Goal: Task Accomplishment & Management: Contribute content

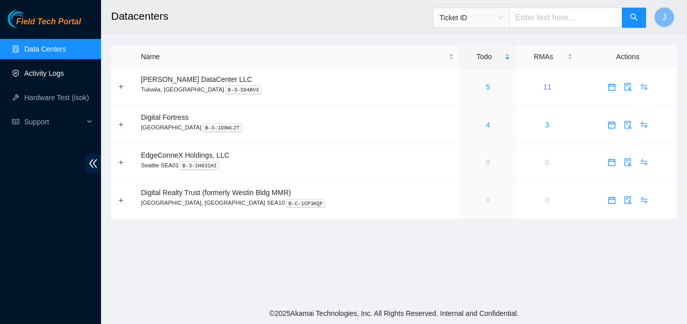
click at [64, 73] on link "Activity Logs" at bounding box center [44, 73] width 40 height 8
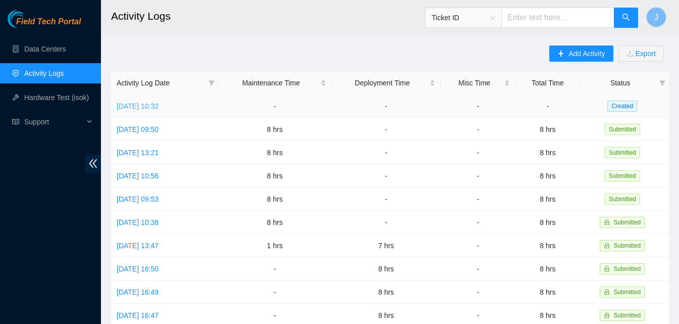
click at [159, 104] on link "[DATE] 10:32" at bounding box center [138, 106] width 42 height 8
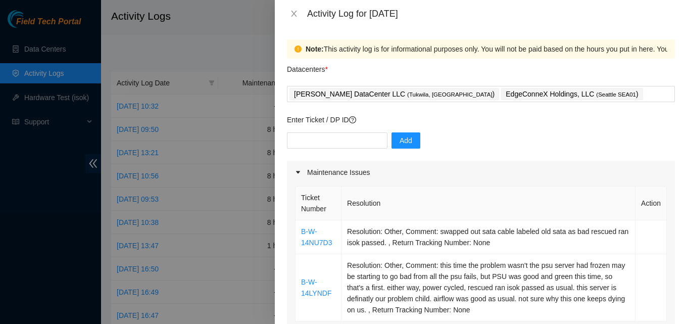
click at [189, 288] on div at bounding box center [343, 162] width 687 height 324
click at [0, 216] on div at bounding box center [343, 162] width 687 height 324
click at [338, 132] on div "Enter Ticket / DP ID Add" at bounding box center [481, 137] width 388 height 46
click at [334, 137] on input "text" at bounding box center [337, 140] width 100 height 16
paste input "DP85242"
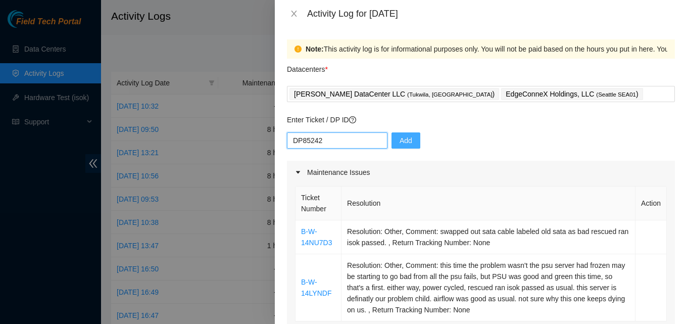
type input "DP85242"
click at [399, 143] on span "Add" at bounding box center [405, 140] width 13 height 11
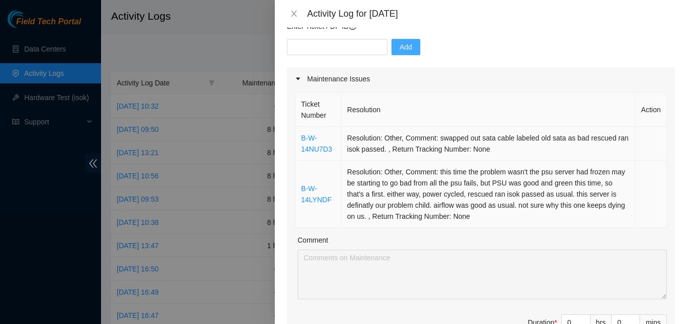
scroll to position [101, 0]
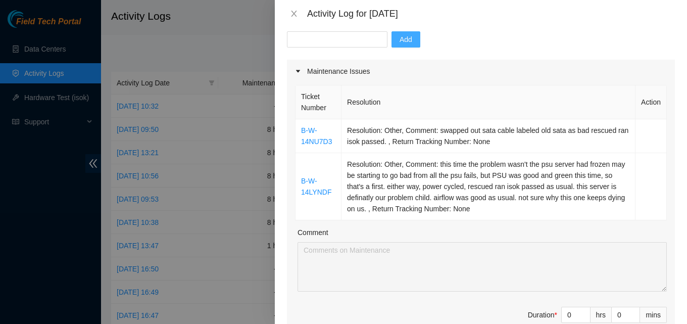
click at [243, 35] on div at bounding box center [343, 162] width 687 height 324
click at [268, 20] on div at bounding box center [343, 162] width 687 height 324
click at [294, 16] on icon "close" at bounding box center [294, 14] width 8 height 8
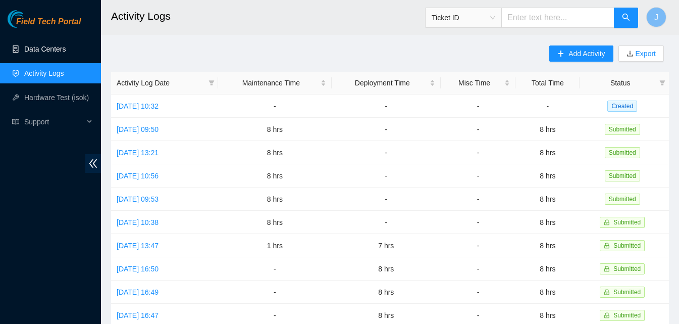
click at [62, 45] on link "Data Centers" at bounding box center [44, 49] width 41 height 8
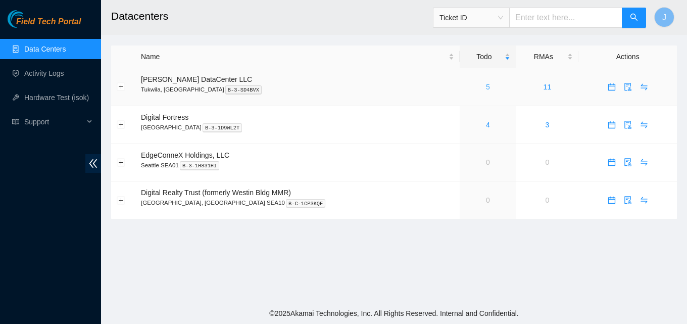
click at [486, 86] on link "5" at bounding box center [488, 87] width 4 height 8
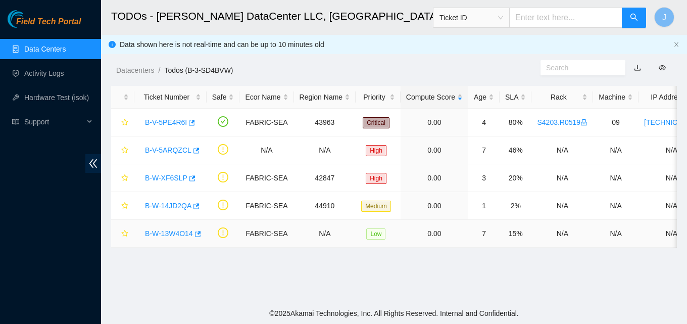
click at [182, 234] on link "B-W-13W4O14" at bounding box center [169, 233] width 48 height 8
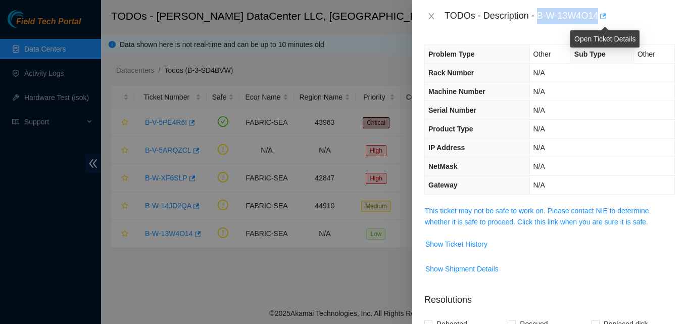
drag, startPoint x: 537, startPoint y: 17, endPoint x: 600, endPoint y: 16, distance: 63.6
click at [600, 16] on div "TODOs - Description - B-W-13W4O14" at bounding box center [559, 16] width 230 height 16
copy div "B-W-13W4O14"
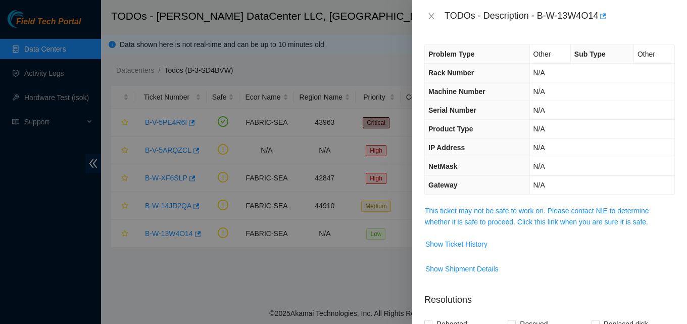
drag, startPoint x: 4, startPoint y: 211, endPoint x: 24, endPoint y: 167, distance: 48.1
click at [4, 211] on div at bounding box center [343, 162] width 687 height 324
drag, startPoint x: 37, startPoint y: 72, endPoint x: 41, endPoint y: 84, distance: 12.3
click at [37, 73] on div at bounding box center [343, 162] width 687 height 324
drag, startPoint x: 41, startPoint y: 210, endPoint x: 93, endPoint y: 190, distance: 56.3
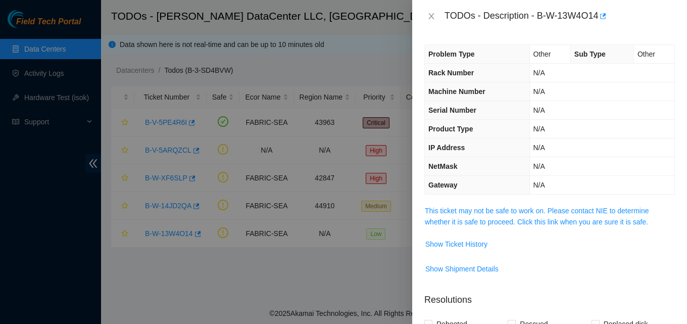
click at [42, 209] on div at bounding box center [343, 162] width 687 height 324
click at [429, 17] on icon "close" at bounding box center [431, 16] width 8 height 8
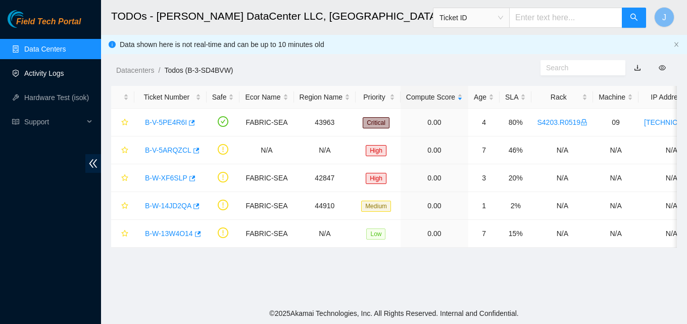
click at [46, 74] on link "Activity Logs" at bounding box center [44, 73] width 40 height 8
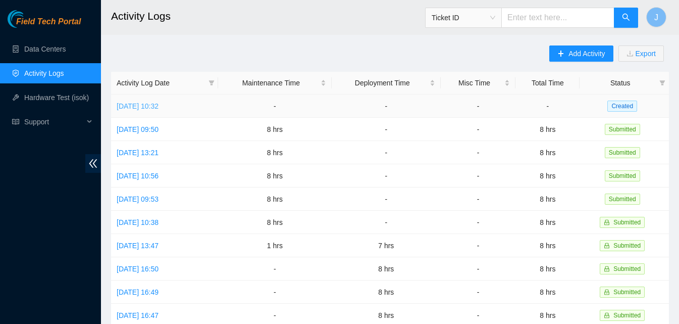
click at [153, 107] on link "[DATE] 10:32" at bounding box center [138, 106] width 42 height 8
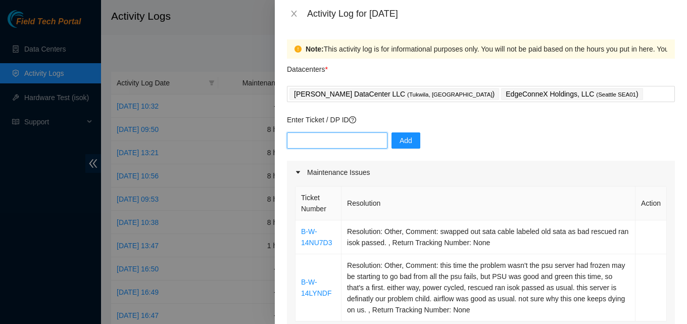
click at [311, 143] on input "text" at bounding box center [337, 140] width 100 height 16
paste input "B-W-13W4O14"
type input "B-W-13W4O14"
click at [399, 141] on span "Add" at bounding box center [405, 140] width 13 height 11
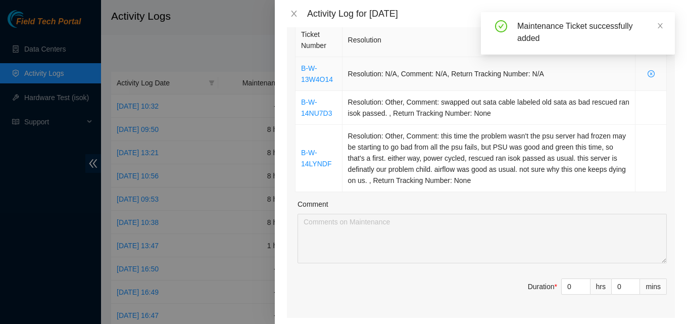
scroll to position [202, 0]
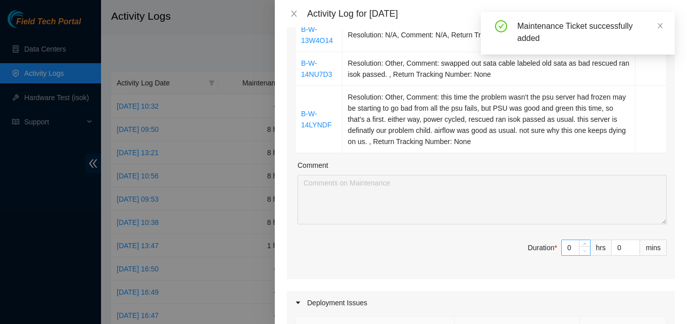
click at [579, 250] on span "Decrease Value" at bounding box center [584, 250] width 11 height 9
click at [569, 250] on input "0" at bounding box center [576, 247] width 28 height 15
type input "8"
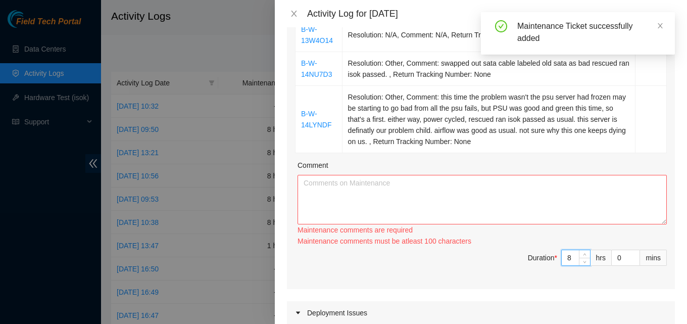
type input "8"
click at [448, 207] on textarea "Comment" at bounding box center [481, 199] width 369 height 49
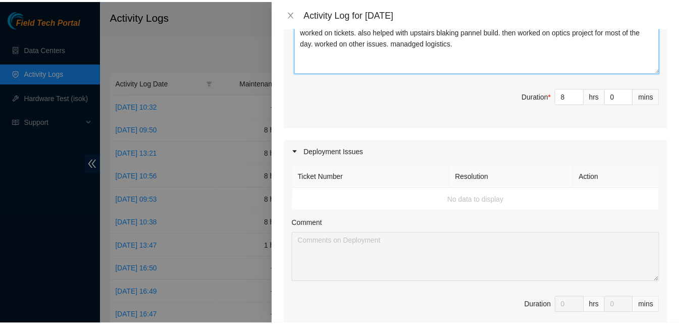
scroll to position [606, 0]
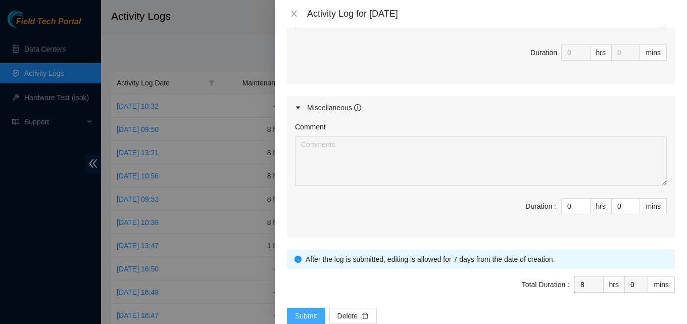
type textarea "worked on tickets. also helped with upstairs blaking pannel build. then worked …"
click at [315, 309] on button "Submit" at bounding box center [306, 316] width 38 height 16
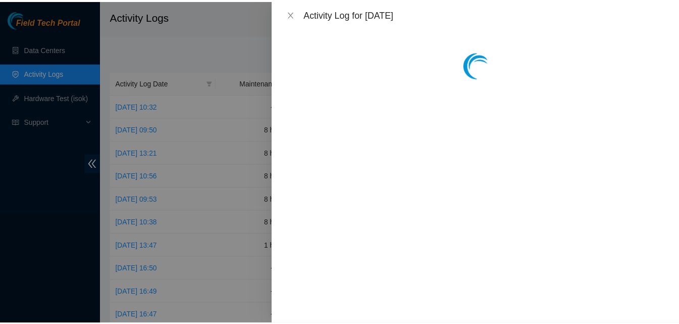
scroll to position [0, 0]
